Goal: Task Accomplishment & Management: Use online tool/utility

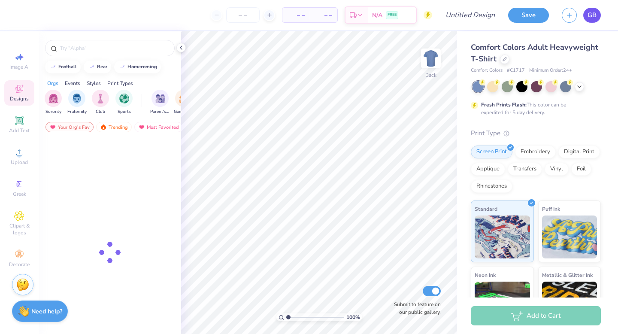
click at [589, 15] on span "GB" at bounding box center [592, 15] width 9 height 10
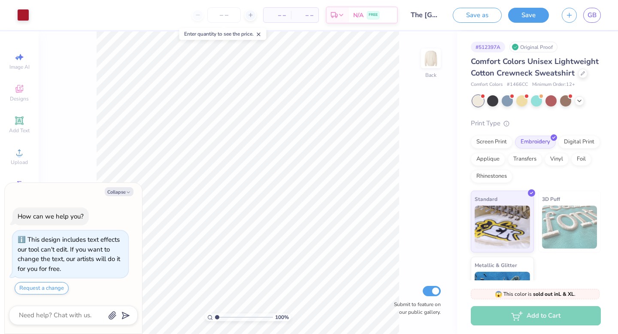
scroll to position [5, 0]
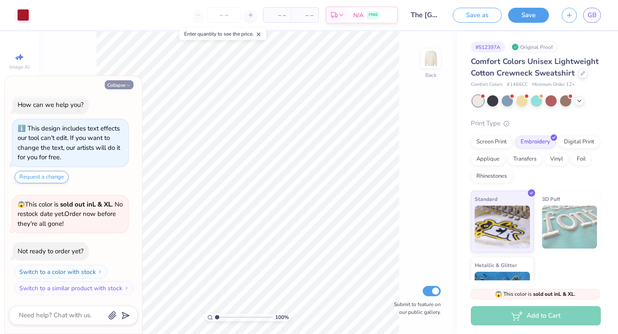
click at [116, 85] on button "Collapse" at bounding box center [119, 84] width 29 height 9
type textarea "x"
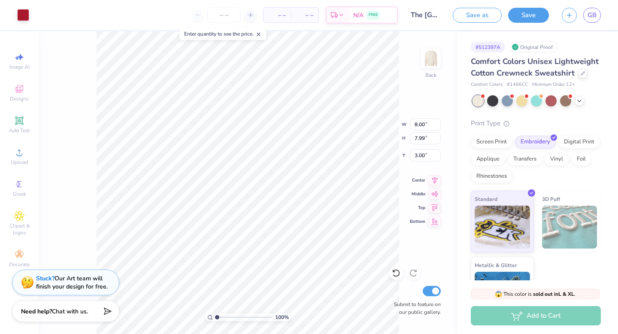
type input "2.30"
type input "7.87"
type input "7.86"
type input "4.98"
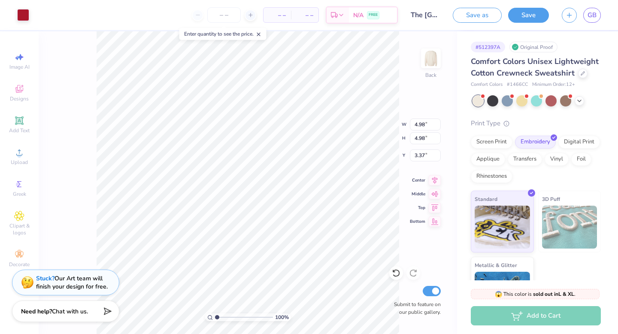
type input "3.37"
type input "3.26"
click at [27, 12] on div at bounding box center [23, 14] width 12 height 12
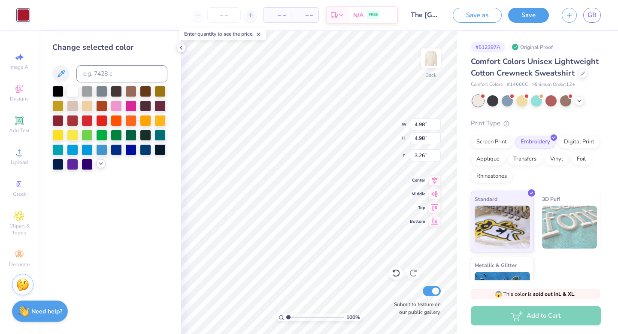
click at [102, 161] on icon at bounding box center [100, 163] width 7 height 7
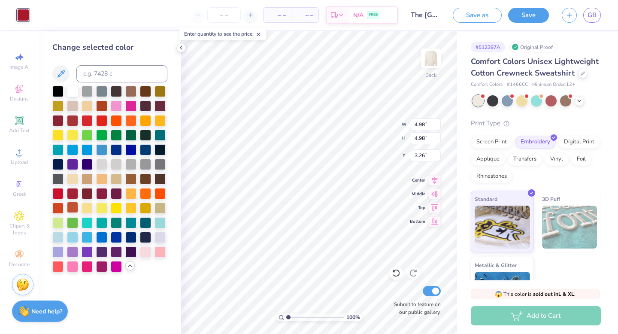
click at [74, 209] on div at bounding box center [72, 207] width 11 height 11
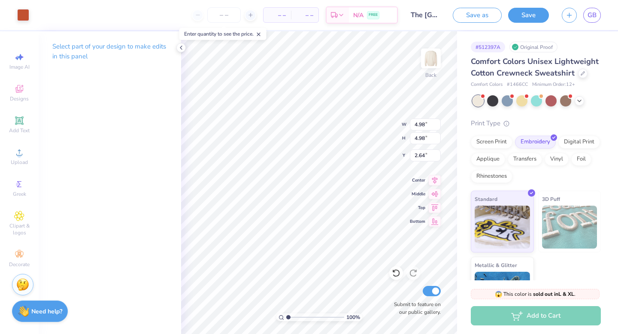
type input "2.64"
click at [563, 255] on div "Standard 3D Puff Metallic & Glitter" at bounding box center [536, 255] width 130 height 128
click at [181, 47] on polyline at bounding box center [181, 47] width 2 height 3
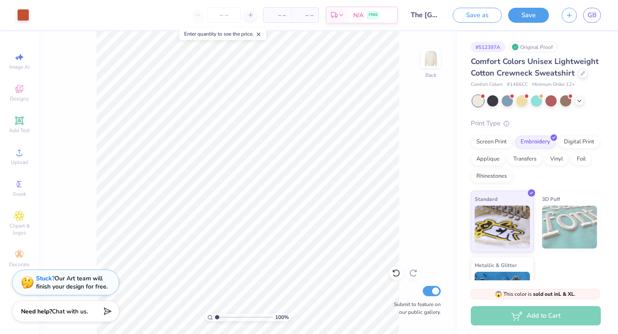
click at [427, 15] on input "The University of Texas at Austin : Graysen Baxter" at bounding box center [425, 14] width 42 height 17
click at [413, 17] on input "The University of Texas at Austin : Graysen Baxter" at bounding box center [425, 14] width 42 height 17
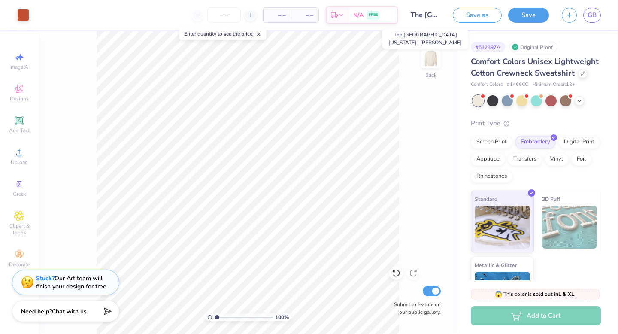
click at [433, 15] on input "The University of Texas at Austin : Graysen Baxter" at bounding box center [425, 14] width 42 height 17
click at [530, 18] on button "Save" at bounding box center [528, 13] width 41 height 15
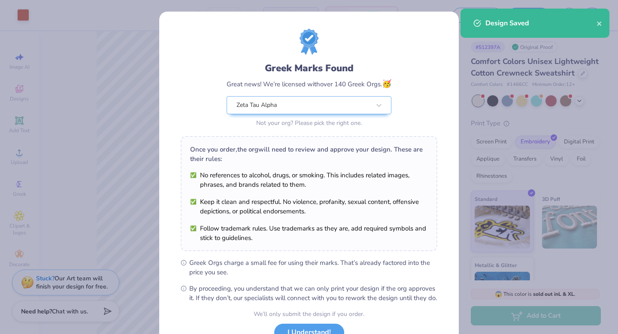
drag, startPoint x: 600, startPoint y: 23, endPoint x: 394, endPoint y: 121, distance: 227.7
click at [394, 121] on body "Art colors – – Per Item – – Total Est. Delivery N/A FREE Design Title The Unive…" at bounding box center [309, 167] width 618 height 334
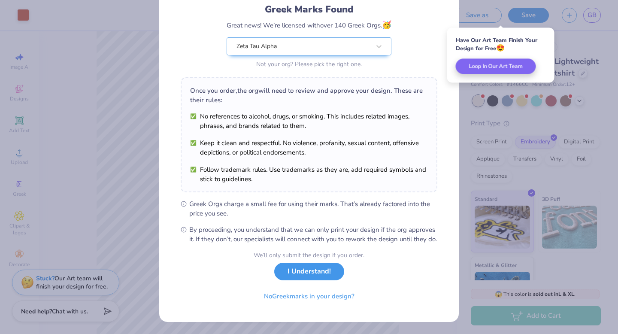
click at [305, 273] on button "I Understand!" at bounding box center [309, 272] width 70 height 18
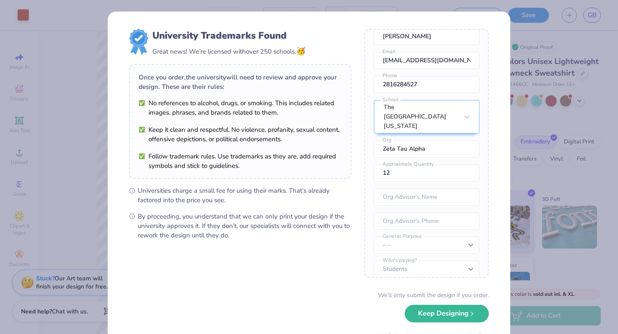
scroll to position [0, 0]
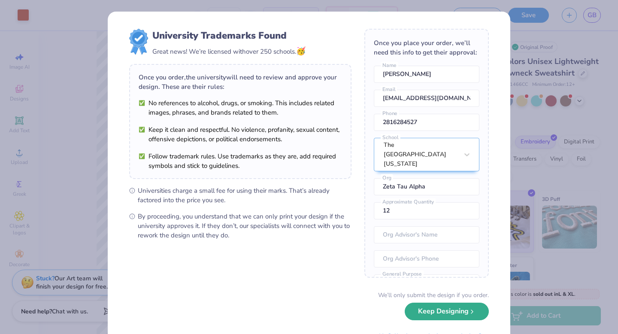
click at [437, 313] on button "Keep Designing" at bounding box center [447, 312] width 84 height 18
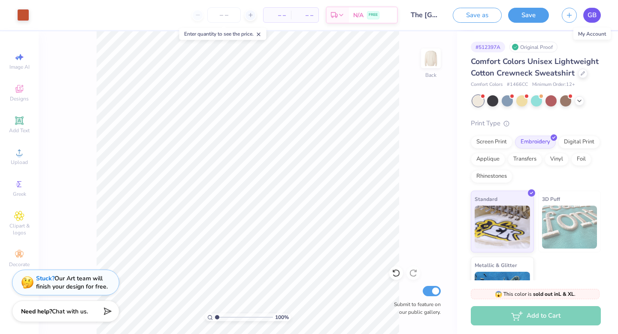
click at [591, 15] on span "GB" at bounding box center [592, 15] width 9 height 10
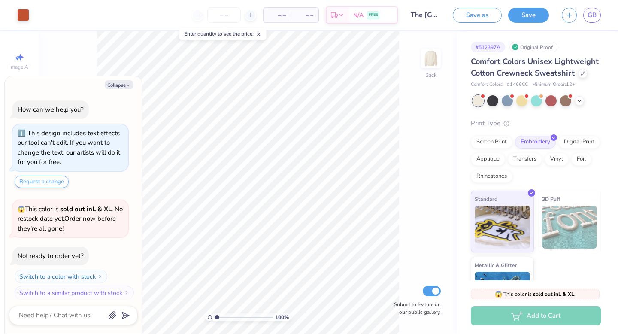
scroll to position [5, 0]
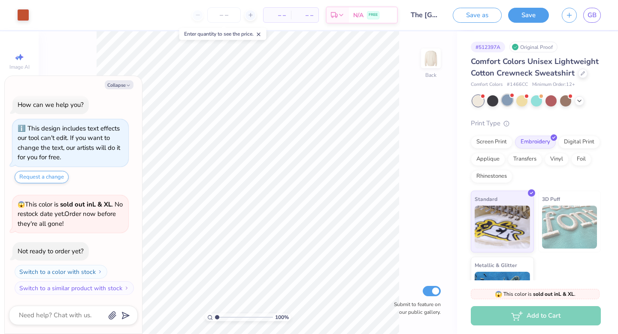
click at [508, 102] on div at bounding box center [507, 99] width 11 height 11
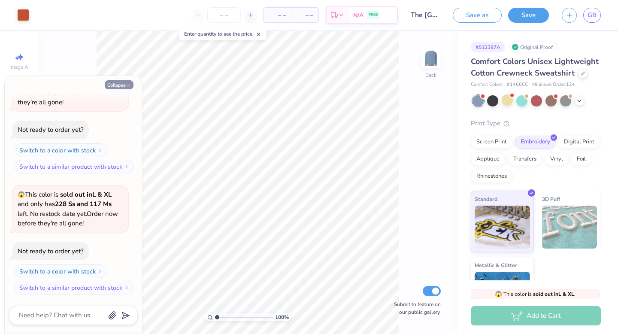
click at [120, 81] on button "Collapse" at bounding box center [119, 84] width 29 height 9
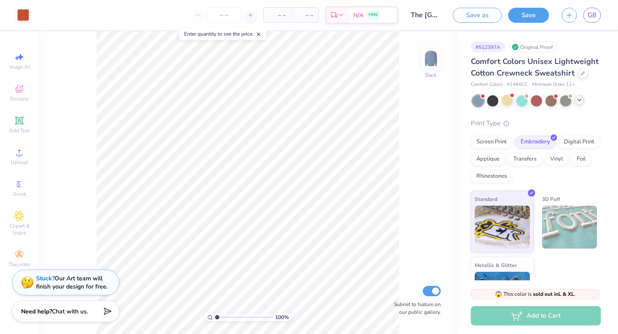
click at [578, 98] on icon at bounding box center [579, 100] width 7 height 7
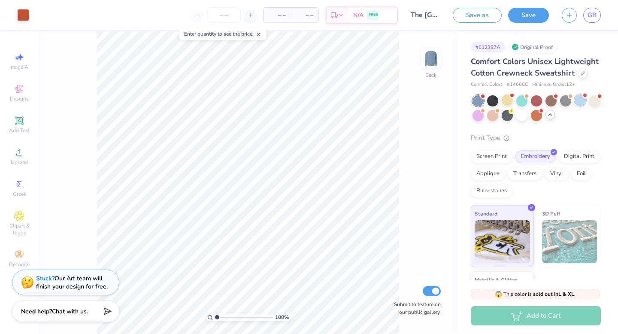
click at [578, 101] on div at bounding box center [580, 99] width 11 height 11
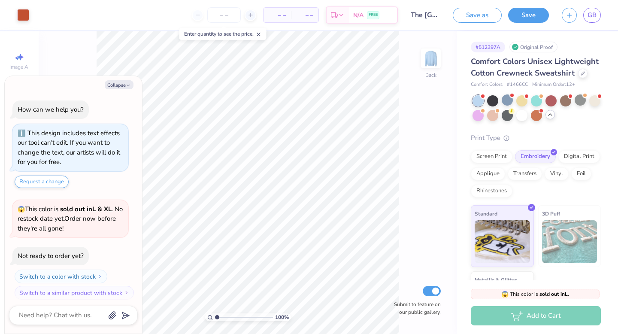
scroll to position [247, 0]
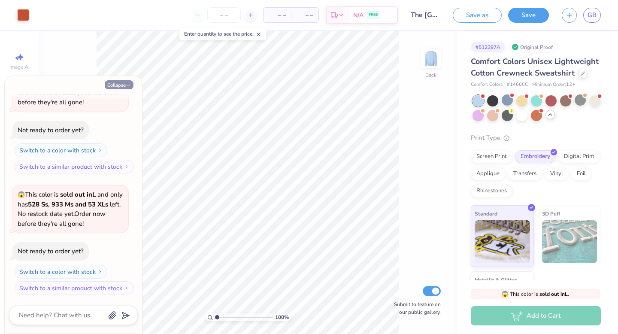
click at [118, 85] on button "Collapse" at bounding box center [119, 84] width 29 height 9
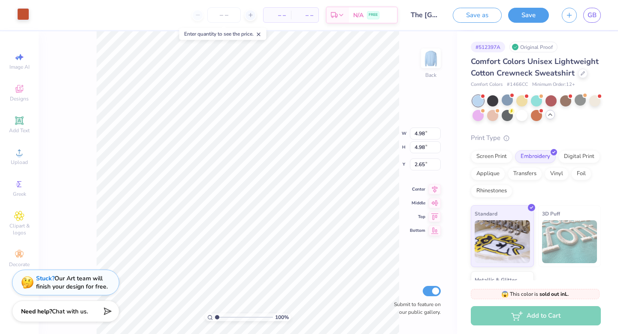
click at [25, 18] on div at bounding box center [23, 14] width 12 height 12
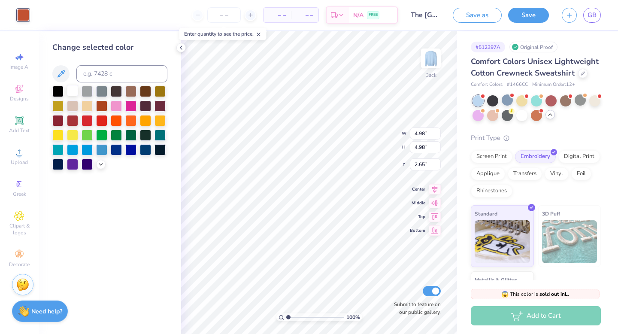
click at [73, 89] on div at bounding box center [72, 90] width 11 height 11
click at [593, 101] on div at bounding box center [594, 99] width 11 height 11
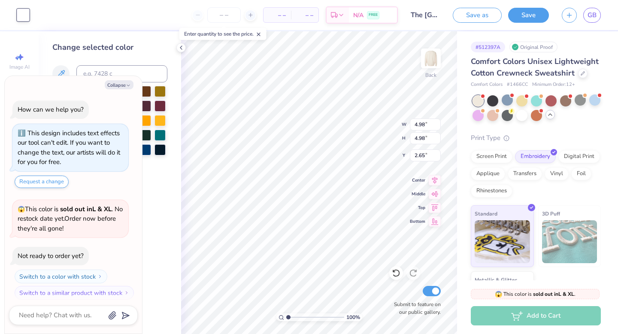
scroll to position [359, 0]
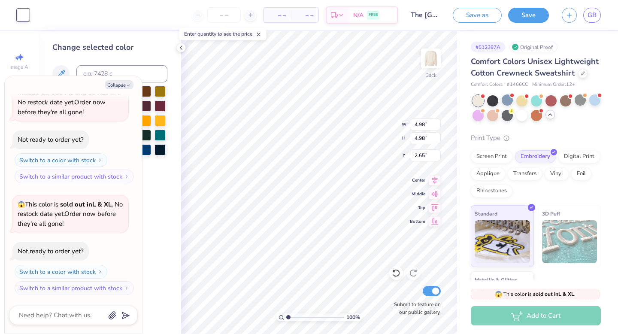
drag, startPoint x: 130, startPoint y: 85, endPoint x: 130, endPoint y: 91, distance: 5.6
click at [130, 85] on icon "button" at bounding box center [128, 85] width 5 height 5
type textarea "x"
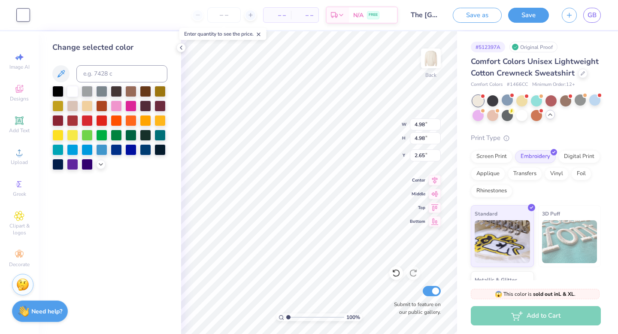
click at [94, 165] on div at bounding box center [109, 128] width 115 height 84
click at [102, 165] on icon at bounding box center [100, 163] width 7 height 7
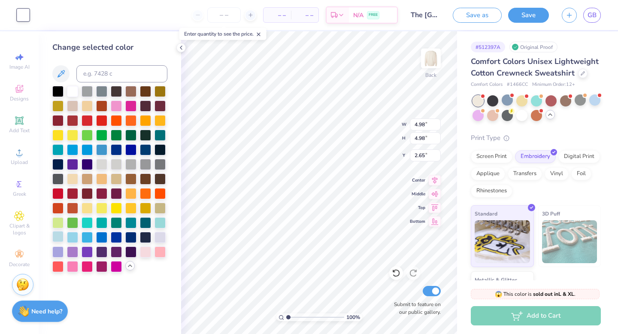
click at [59, 238] on div at bounding box center [57, 236] width 11 height 11
click at [74, 241] on div at bounding box center [72, 236] width 11 height 11
click at [89, 239] on div at bounding box center [87, 236] width 11 height 11
click at [77, 239] on div at bounding box center [72, 236] width 11 height 11
click at [88, 237] on div at bounding box center [87, 236] width 11 height 11
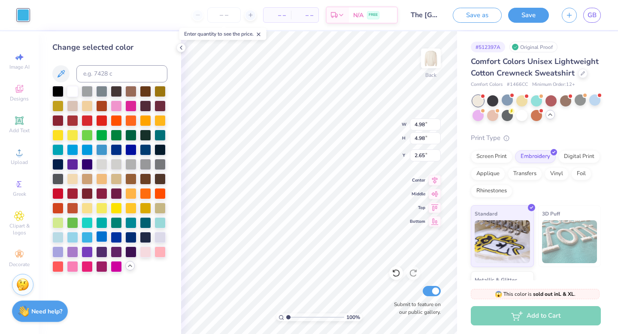
click at [106, 239] on div at bounding box center [101, 236] width 11 height 11
click at [87, 235] on div at bounding box center [87, 236] width 11 height 11
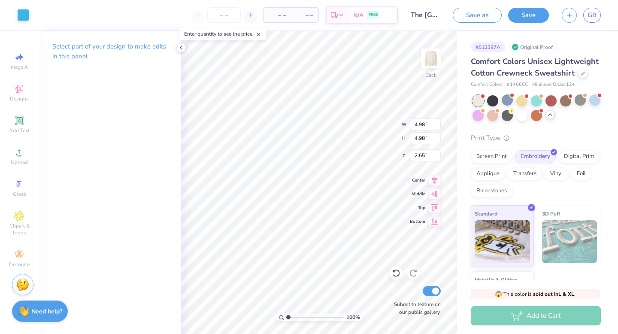
type input "3.00"
click at [219, 18] on input "number" at bounding box center [223, 14] width 33 height 15
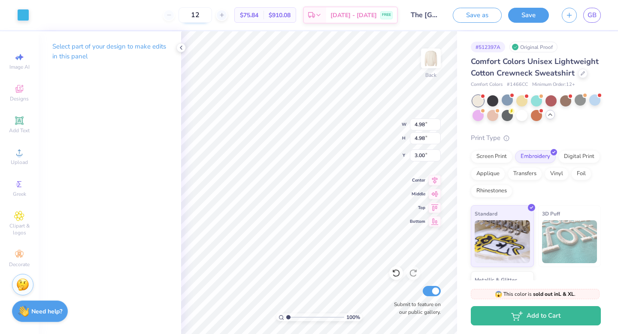
type input "1"
type input "50"
type input "2.66"
click at [429, 64] on img at bounding box center [431, 58] width 34 height 34
type input "11.31"
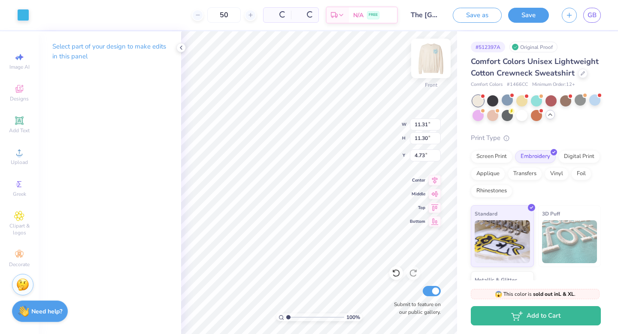
type input "11.30"
type input "4.72"
click at [431, 58] on img at bounding box center [431, 58] width 34 height 34
click at [433, 63] on img at bounding box center [431, 58] width 34 height 34
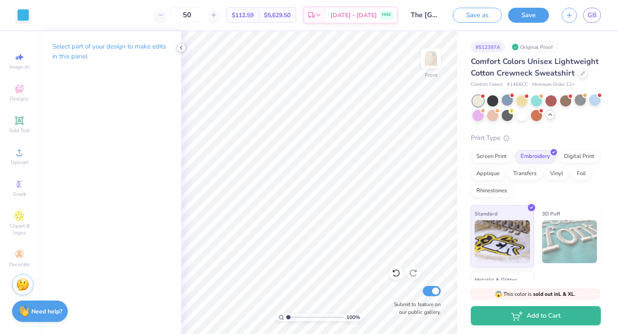
click at [180, 49] on icon at bounding box center [181, 47] width 7 height 7
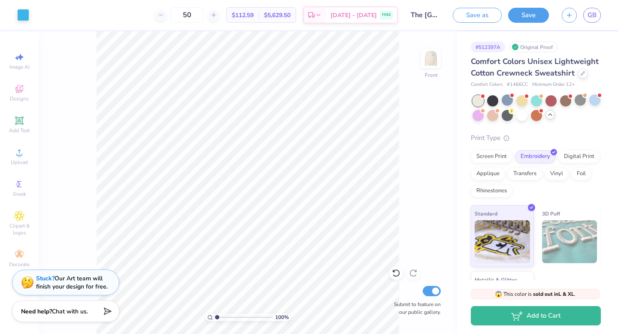
click at [280, 158] on div "Art colors 50 $112.59 Per Item $5,629.50 Total Est. Delivery Sep 8 - 11 FREE De…" at bounding box center [309, 167] width 618 height 334
click at [530, 14] on button "Save" at bounding box center [528, 13] width 41 height 15
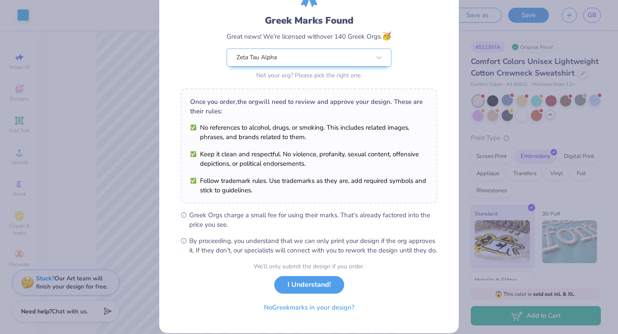
scroll to position [68, 0]
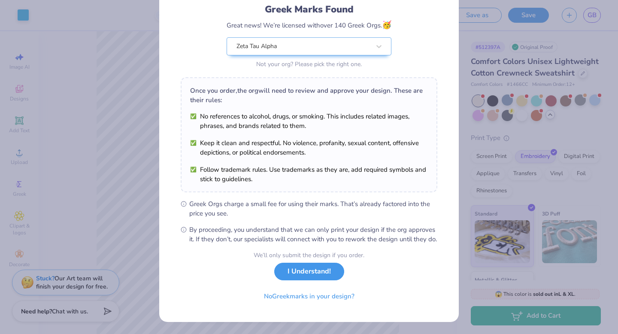
click at [310, 276] on button "I Understand!" at bounding box center [309, 272] width 70 height 18
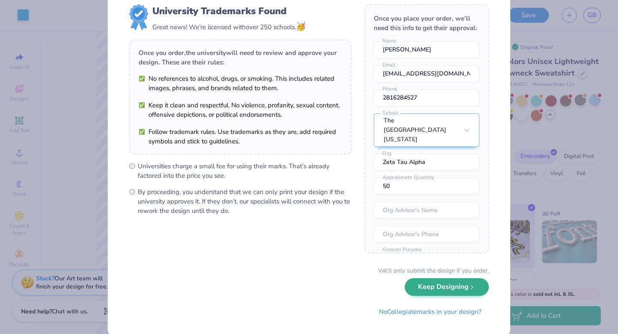
scroll to position [24, 0]
click at [392, 310] on button "No Collegiate marks in your design?" at bounding box center [430, 310] width 117 height 18
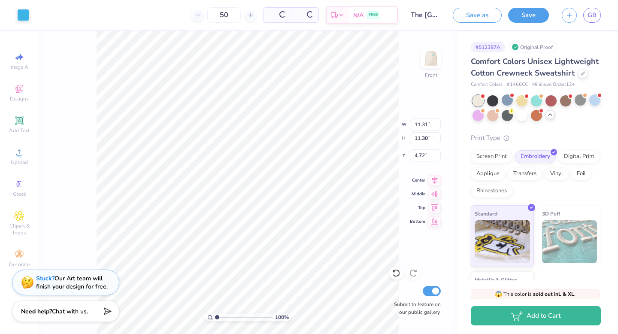
scroll to position [0, 0]
click at [405, 95] on div "100 % Front W 11.31 11.31 " H 11.30 11.30 " Y 4.72 4.72 " Center Middle Top Bot…" at bounding box center [248, 182] width 419 height 303
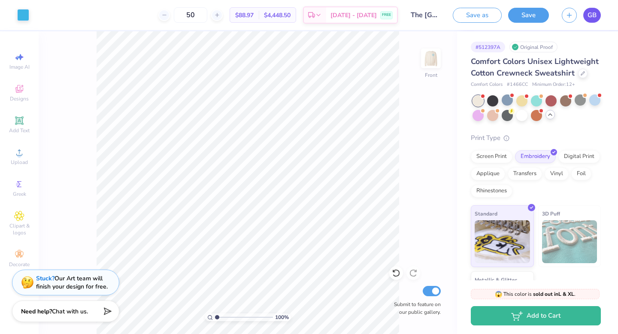
click at [592, 12] on span "GB" at bounding box center [592, 15] width 9 height 10
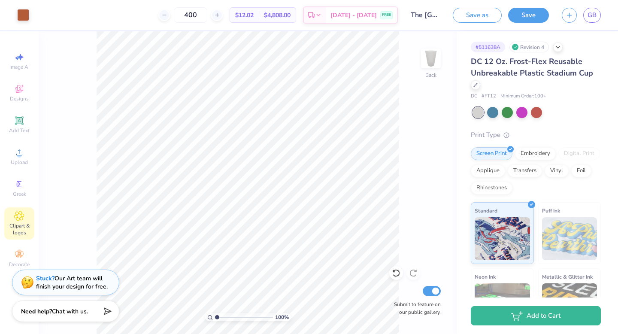
click at [16, 216] on icon at bounding box center [19, 216] width 10 height 10
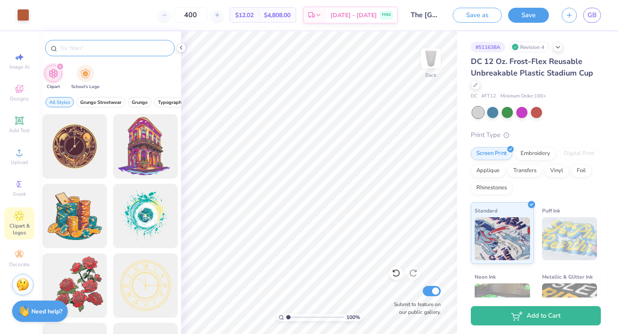
click at [121, 48] on input "text" at bounding box center [114, 48] width 110 height 9
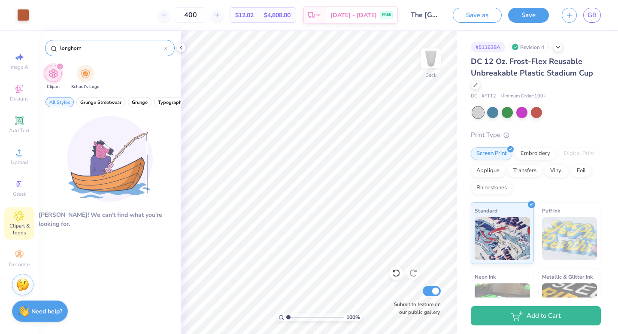
click at [61, 48] on input "longhorn" at bounding box center [111, 48] width 104 height 9
type input "cow"
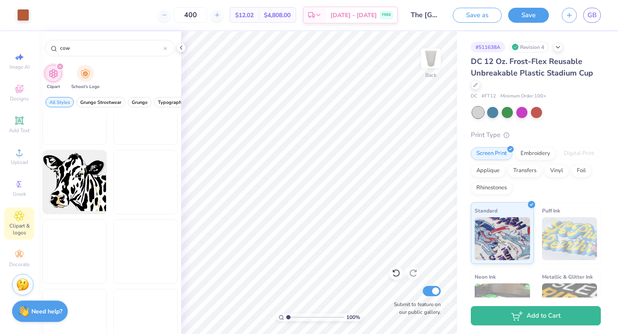
scroll to position [965, 0]
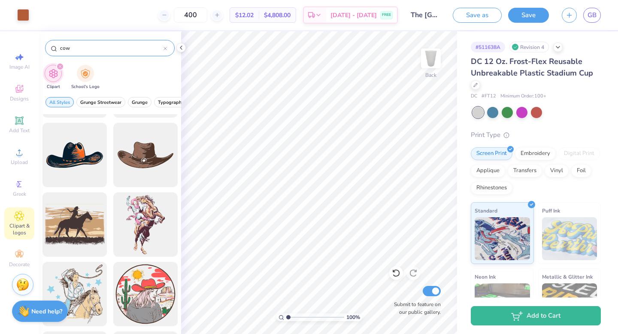
click at [165, 48] on icon at bounding box center [165, 48] width 3 height 3
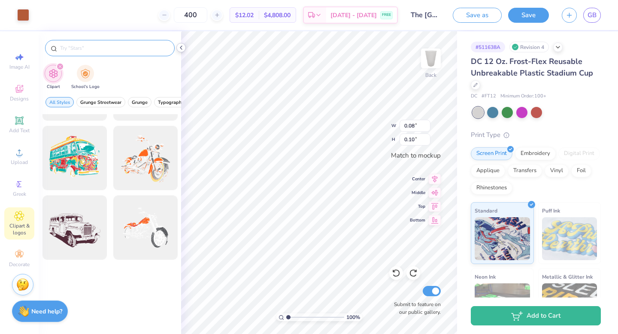
type input "0.07"
type input "0.11"
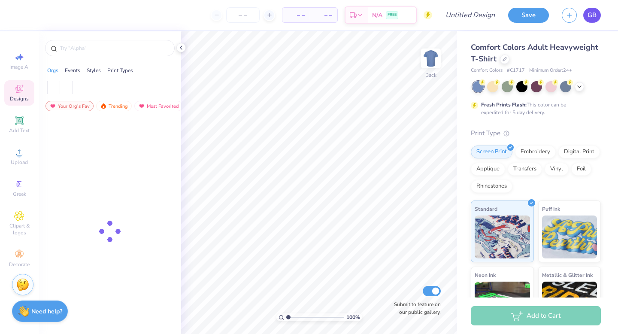
click at [595, 15] on span "GB" at bounding box center [592, 15] width 9 height 10
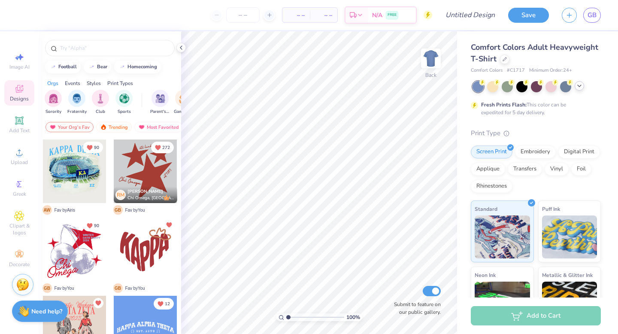
click at [581, 87] on icon at bounding box center [579, 85] width 7 height 7
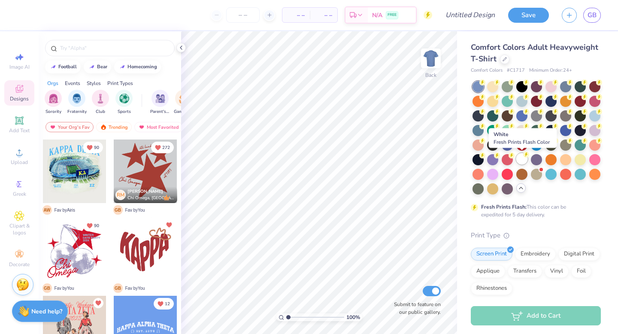
click at [524, 162] on div at bounding box center [521, 158] width 11 height 11
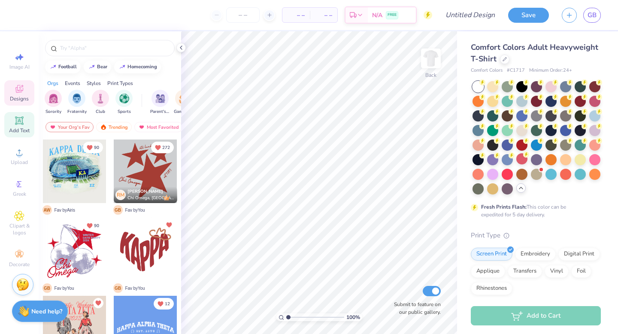
click at [23, 127] on span "Add Text" at bounding box center [19, 130] width 21 height 7
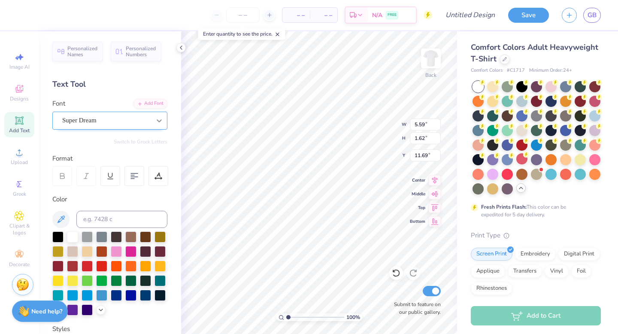
click at [159, 120] on icon at bounding box center [159, 120] width 9 height 9
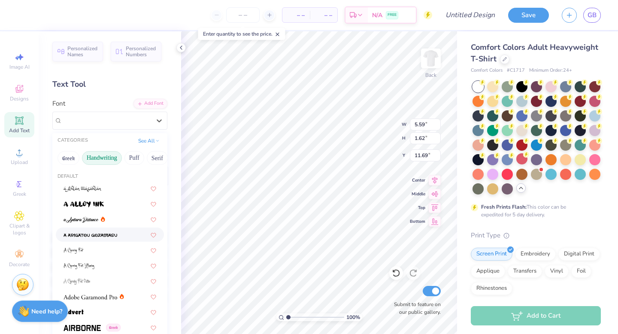
click at [96, 156] on button "Handwriting" at bounding box center [102, 158] width 40 height 14
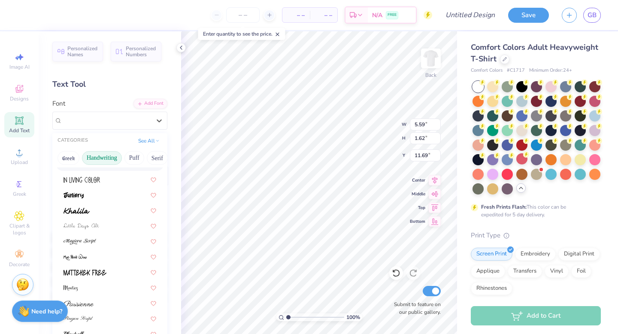
scroll to position [149, 0]
click at [142, 157] on button "Puff" at bounding box center [134, 158] width 20 height 14
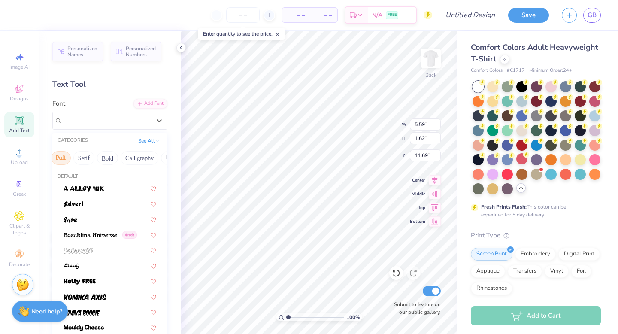
scroll to position [0, 74]
click at [106, 156] on button "Bold" at bounding box center [107, 158] width 21 height 14
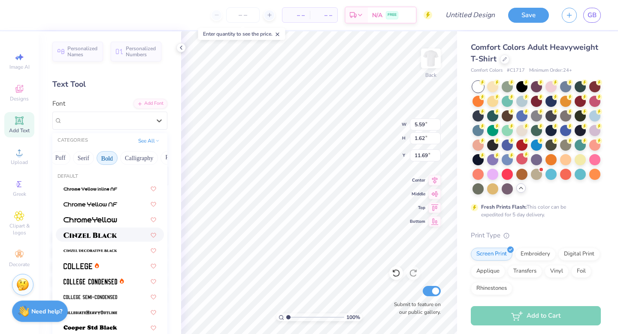
click at [99, 237] on img at bounding box center [91, 235] width 54 height 6
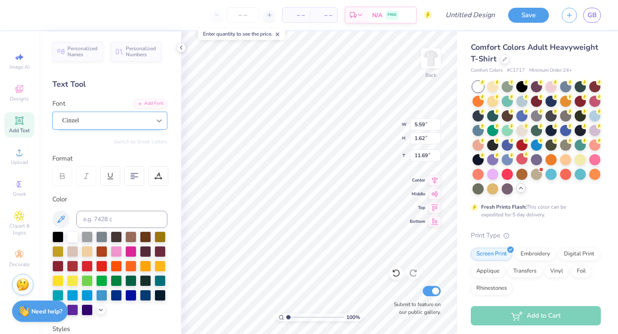
click at [162, 121] on icon at bounding box center [159, 120] width 9 height 9
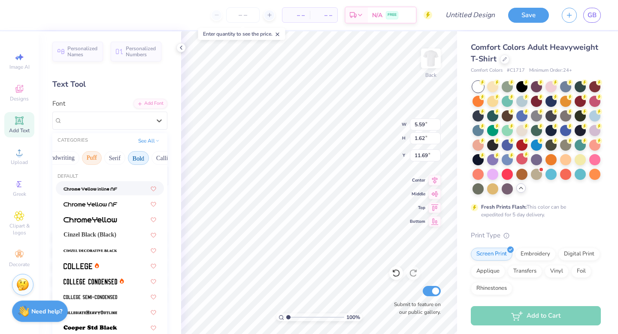
scroll to position [0, 48]
click at [112, 157] on button "Serif" at bounding box center [109, 158] width 21 height 14
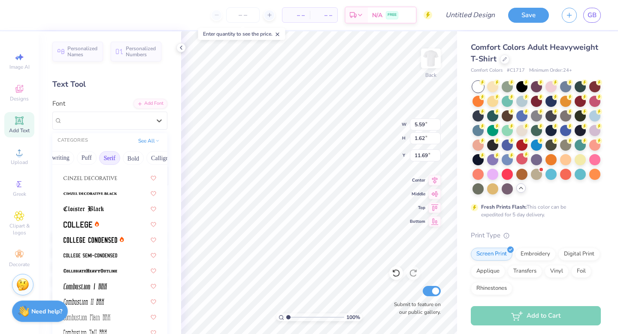
scroll to position [203, 0]
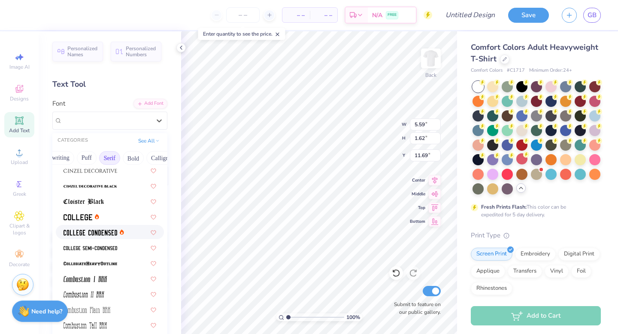
click at [83, 231] on img at bounding box center [91, 233] width 54 height 6
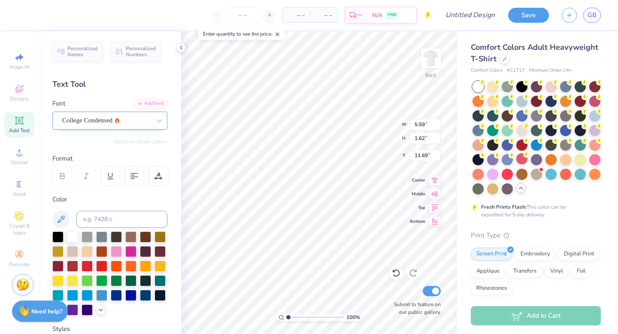
click at [105, 122] on div "College Condensed" at bounding box center [106, 120] width 90 height 13
click at [151, 118] on div "College Condensed" at bounding box center [106, 120] width 90 height 13
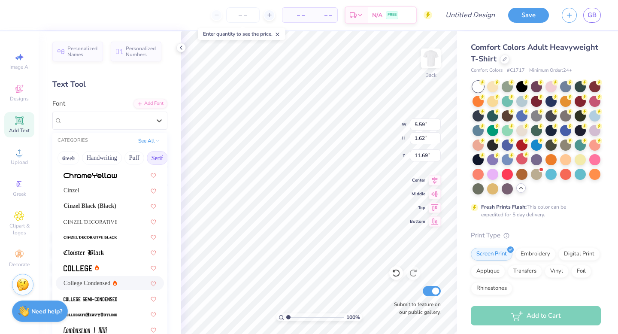
scroll to position [152, 0]
click at [105, 264] on div at bounding box center [110, 267] width 93 height 9
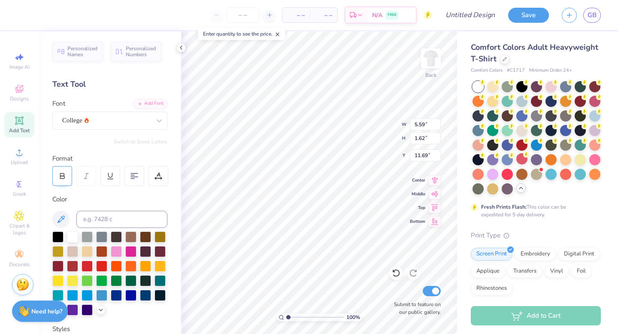
click at [67, 176] on div at bounding box center [62, 176] width 20 height 20
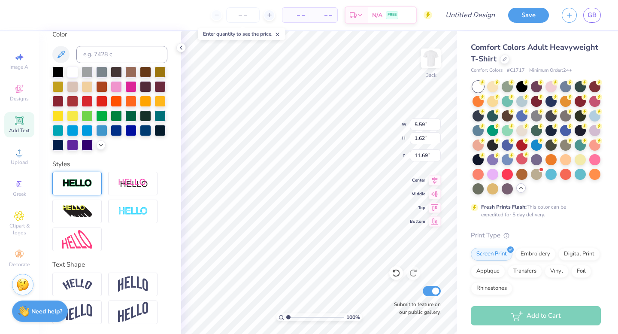
type textarea "RED RIVER"
click at [85, 173] on div at bounding box center [76, 184] width 49 height 24
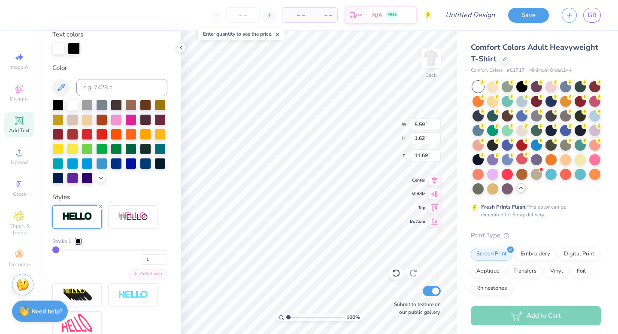
scroll to position [198, 0]
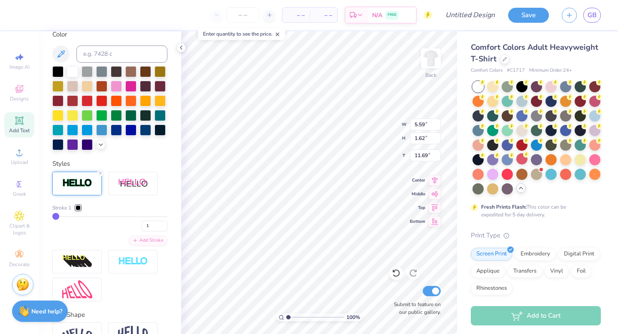
type input "2"
type input "3"
type input "4"
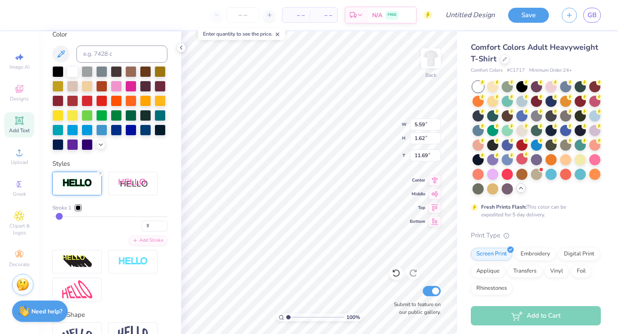
type input "4"
type input "5"
type input "6"
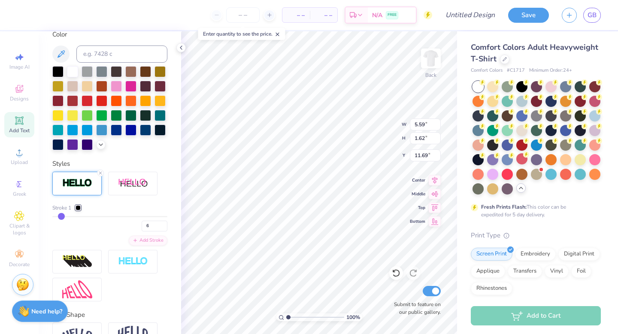
type input "7"
type input "8"
type input "9"
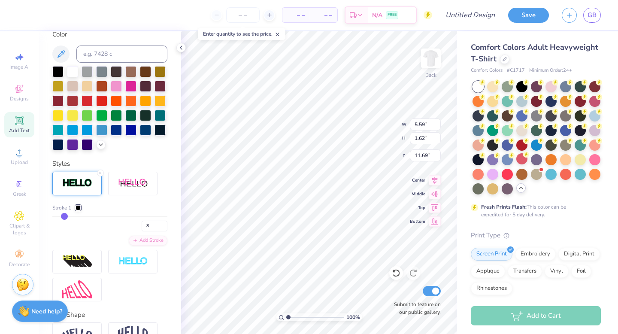
type input "9"
drag, startPoint x: 56, startPoint y: 214, endPoint x: 64, endPoint y: 214, distance: 7.3
click at [64, 216] on input "range" at bounding box center [109, 216] width 115 height 1
type input "8"
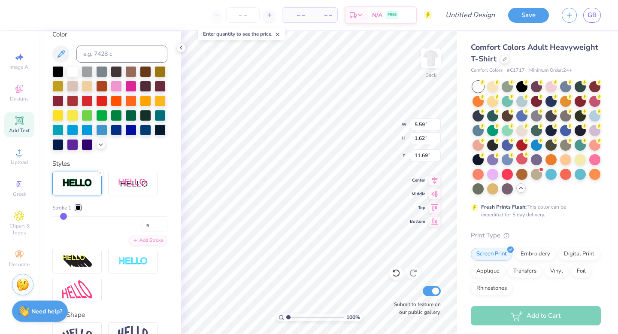
type input "8"
type input "6"
type input "5"
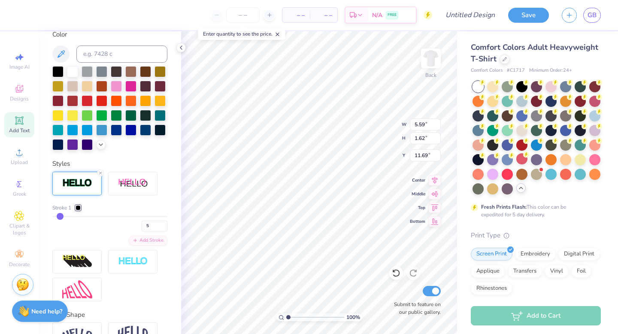
type input "4"
drag, startPoint x: 65, startPoint y: 214, endPoint x: 59, endPoint y: 214, distance: 6.0
click at [59, 216] on input "range" at bounding box center [109, 216] width 115 height 1
click at [155, 227] on input "4" at bounding box center [155, 226] width 26 height 11
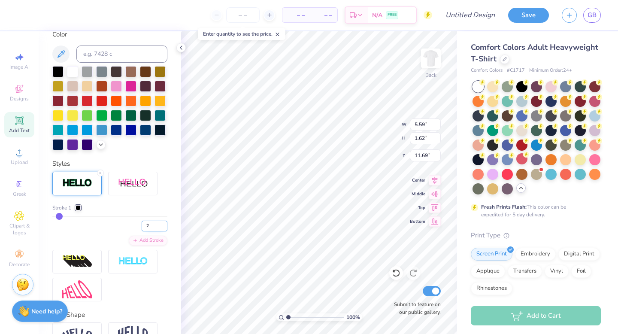
type input "2"
click at [152, 225] on input "2" at bounding box center [155, 226] width 26 height 11
type input "3"
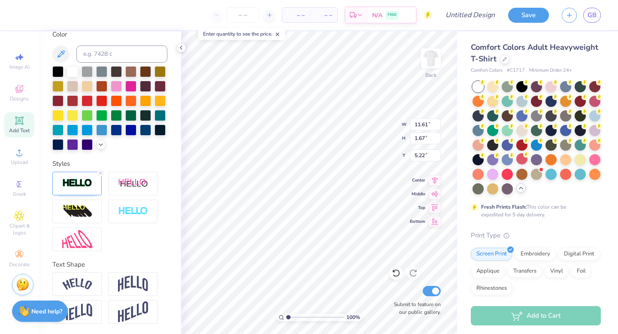
type input "7.48"
type textarea "RIVALRY"
type input "8.61"
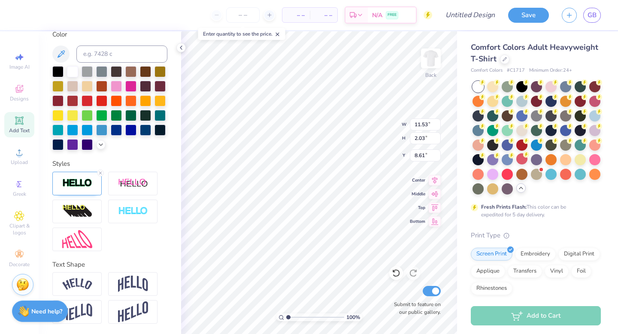
type input "11.53"
type input "2.03"
type input "8.57"
click at [12, 216] on div "Clipart & logos" at bounding box center [19, 223] width 30 height 32
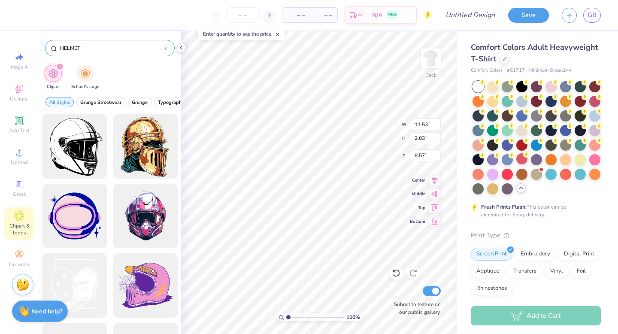
click at [61, 48] on input "HELMET" at bounding box center [111, 48] width 104 height 9
type input "football HELMET"
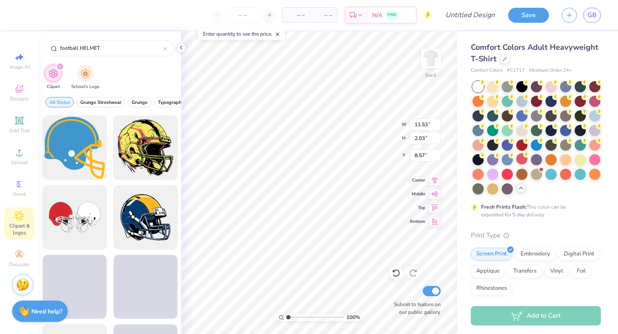
scroll to position [500, 0]
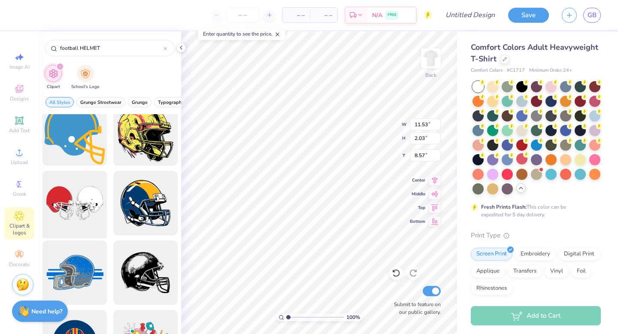
click at [79, 212] on div at bounding box center [74, 203] width 71 height 71
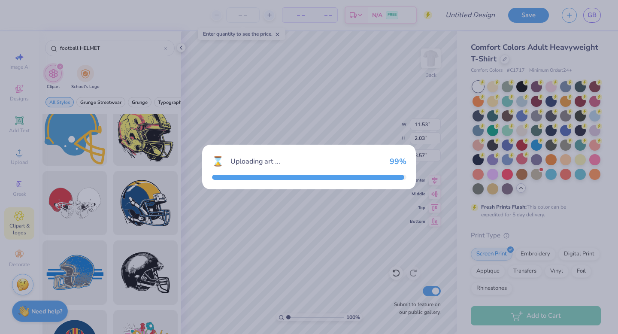
type input "14.17"
type input "8.40"
type input "3.00"
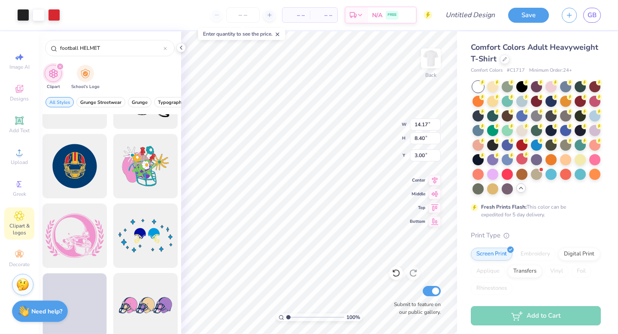
scroll to position [665, 0]
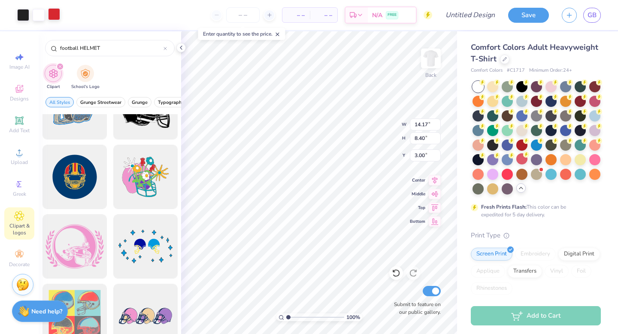
click at [55, 15] on div at bounding box center [54, 14] width 12 height 12
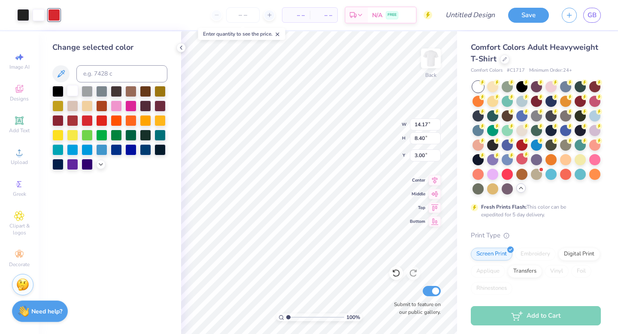
click at [73, 91] on div at bounding box center [72, 90] width 11 height 11
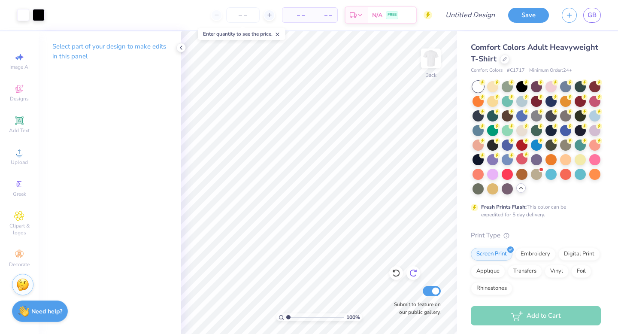
click at [416, 273] on icon at bounding box center [413, 273] width 9 height 9
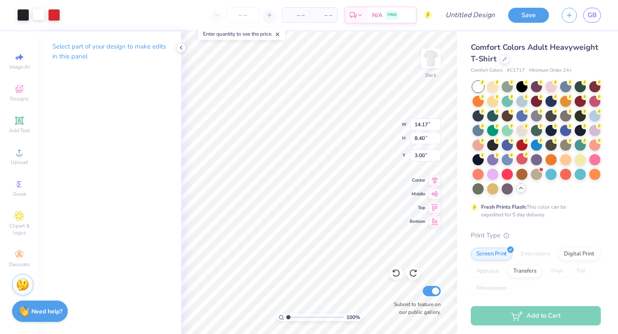
click at [33, 14] on div at bounding box center [39, 14] width 12 height 12
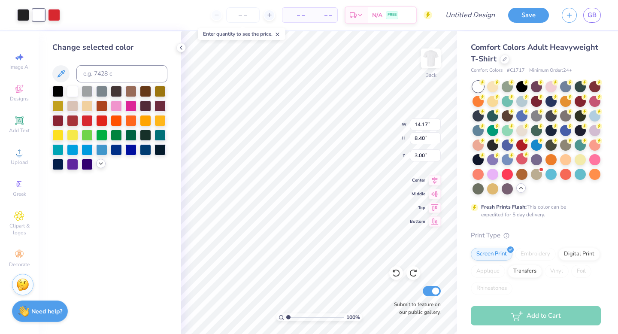
click at [101, 165] on icon at bounding box center [100, 163] width 7 height 7
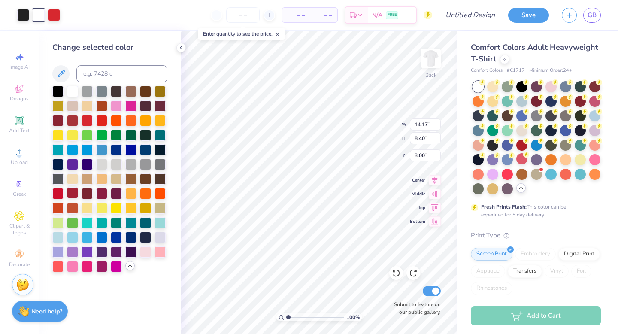
click at [71, 193] on div at bounding box center [72, 192] width 11 height 11
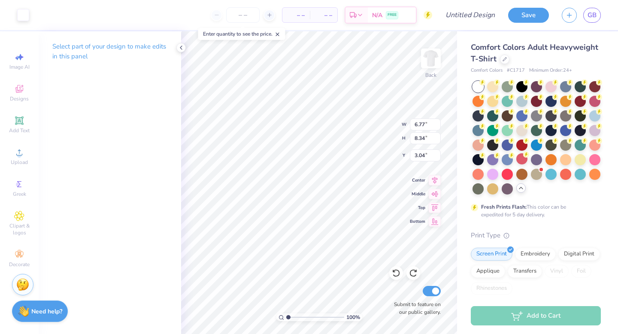
type input "6.77"
type input "8.34"
click at [24, 18] on div at bounding box center [23, 14] width 12 height 12
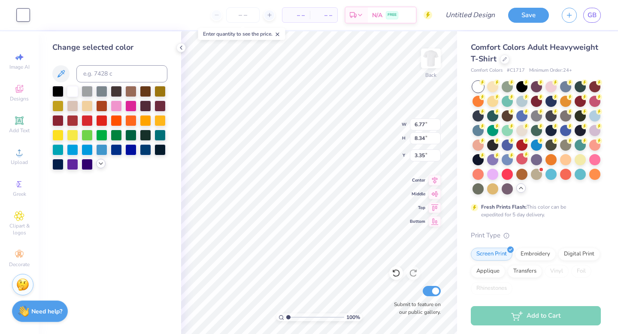
click at [102, 169] on div at bounding box center [109, 128] width 115 height 84
click at [100, 163] on icon at bounding box center [100, 163] width 7 height 7
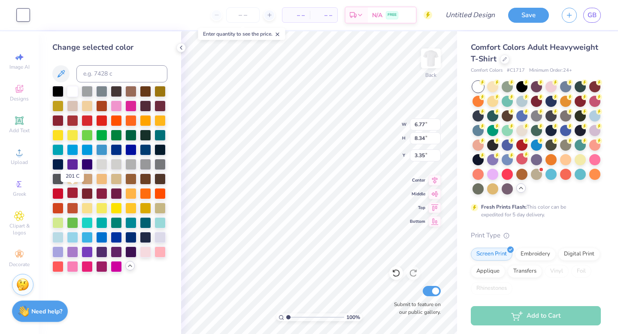
click at [69, 192] on div at bounding box center [72, 192] width 11 height 11
click at [397, 275] on icon at bounding box center [396, 273] width 9 height 9
type input "3.35"
click at [397, 275] on icon at bounding box center [396, 273] width 9 height 9
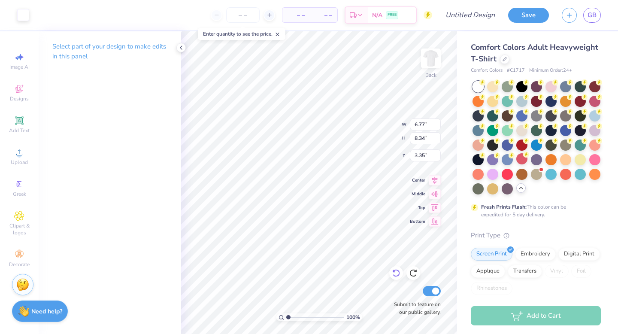
click at [395, 274] on icon at bounding box center [396, 273] width 9 height 9
click at [436, 194] on icon at bounding box center [435, 193] width 12 height 10
type input "8.30"
click at [178, 49] on icon at bounding box center [181, 47] width 7 height 7
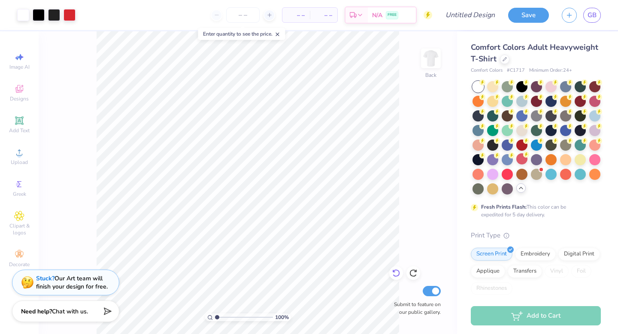
click at [394, 274] on icon at bounding box center [396, 273] width 9 height 9
click at [396, 275] on icon at bounding box center [396, 273] width 9 height 9
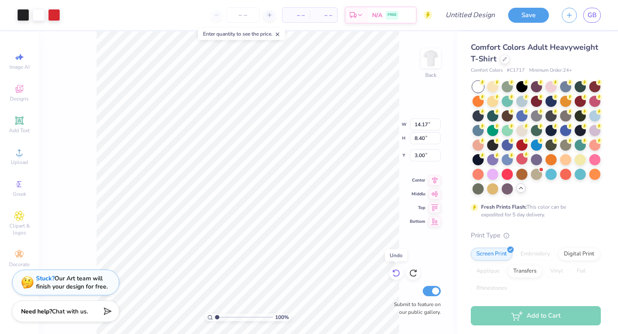
click at [396, 275] on icon at bounding box center [396, 273] width 9 height 9
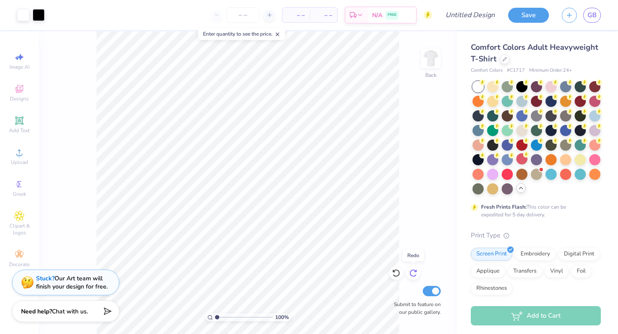
click at [413, 272] on icon at bounding box center [413, 273] width 9 height 9
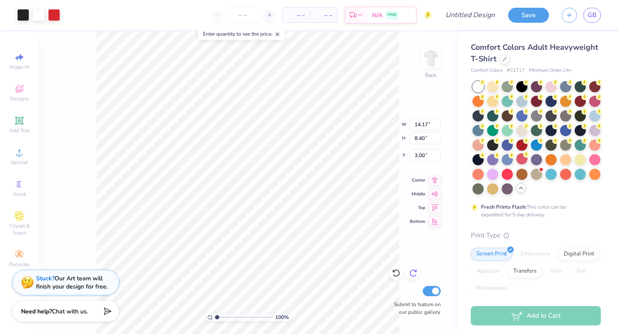
type input "9.89"
type input "12.83"
type input "7.60"
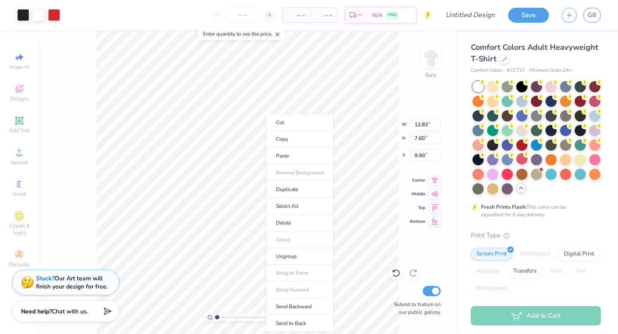
type input "9.58"
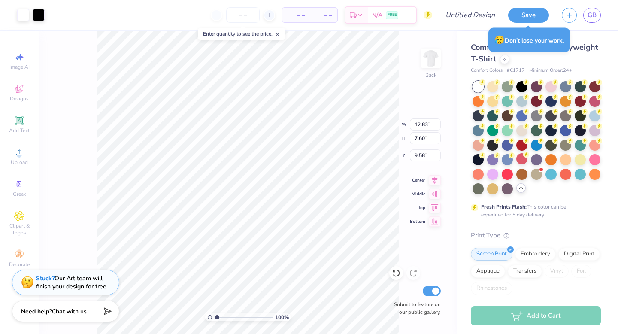
type input "11.61"
type input "1.67"
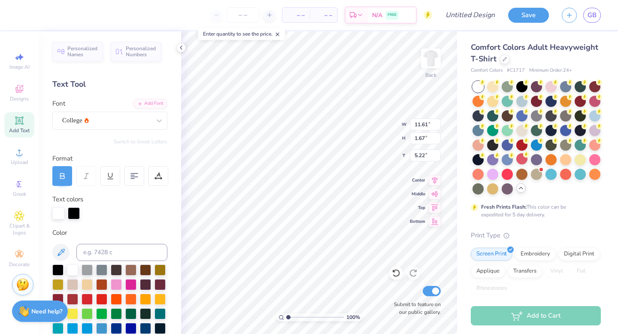
type input "3.00"
type input "9.61"
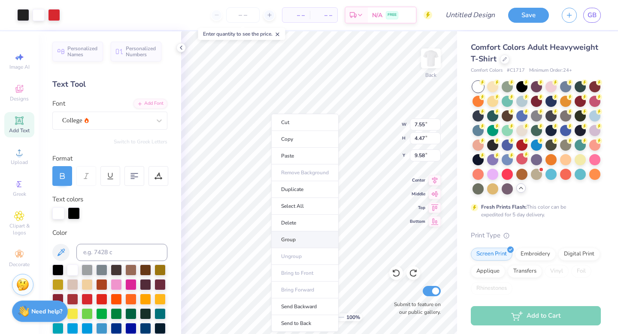
click at [316, 241] on li "Group" at bounding box center [304, 239] width 67 height 17
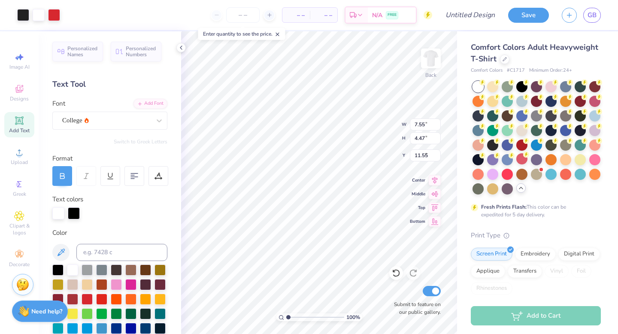
type input "4.67"
type input "8.37"
type input "4.96"
type input "4.18"
type input "11.53"
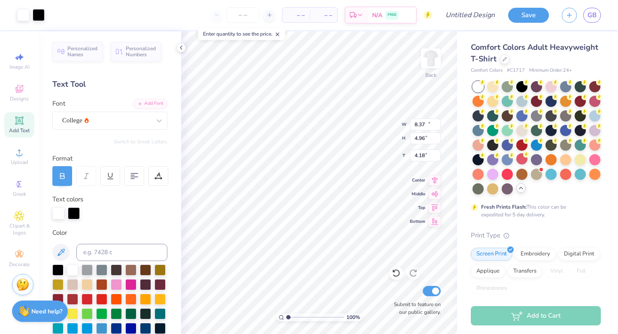
type input "2.03"
type input "9.14"
type input "8.37"
type input "4.96"
type input "4.18"
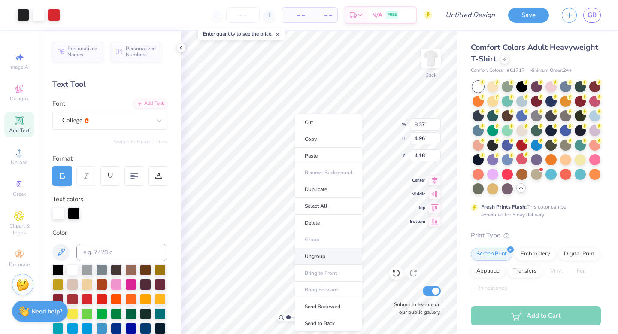
click at [319, 259] on li "Ungroup" at bounding box center [328, 256] width 67 height 17
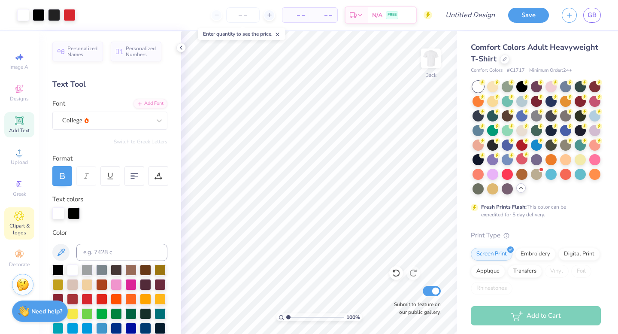
click at [20, 219] on icon at bounding box center [19, 216] width 10 height 10
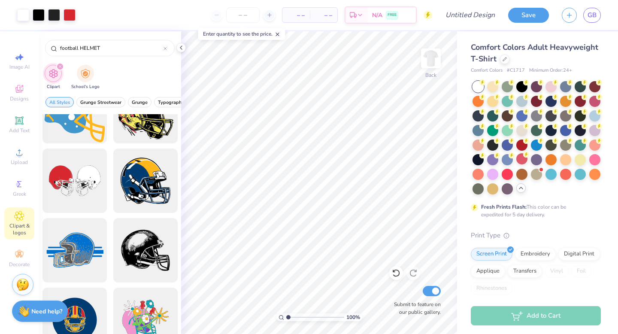
scroll to position [523, 0]
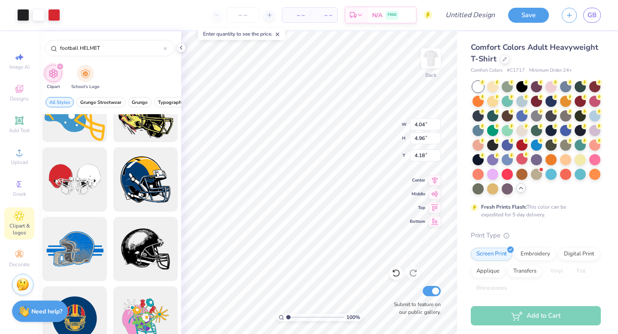
type input "4.38"
type input "4.58"
type input "4.67"
type input "4.29"
type input "4.69"
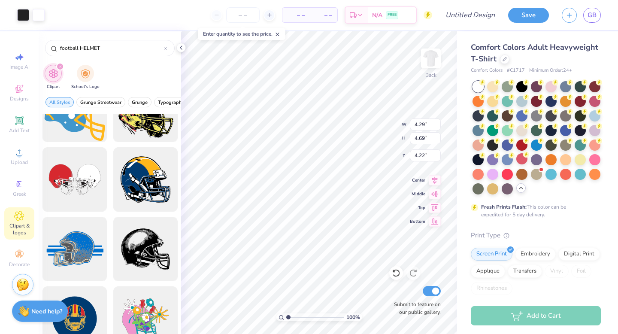
type input "4.70"
